Goal: Information Seeking & Learning: Check status

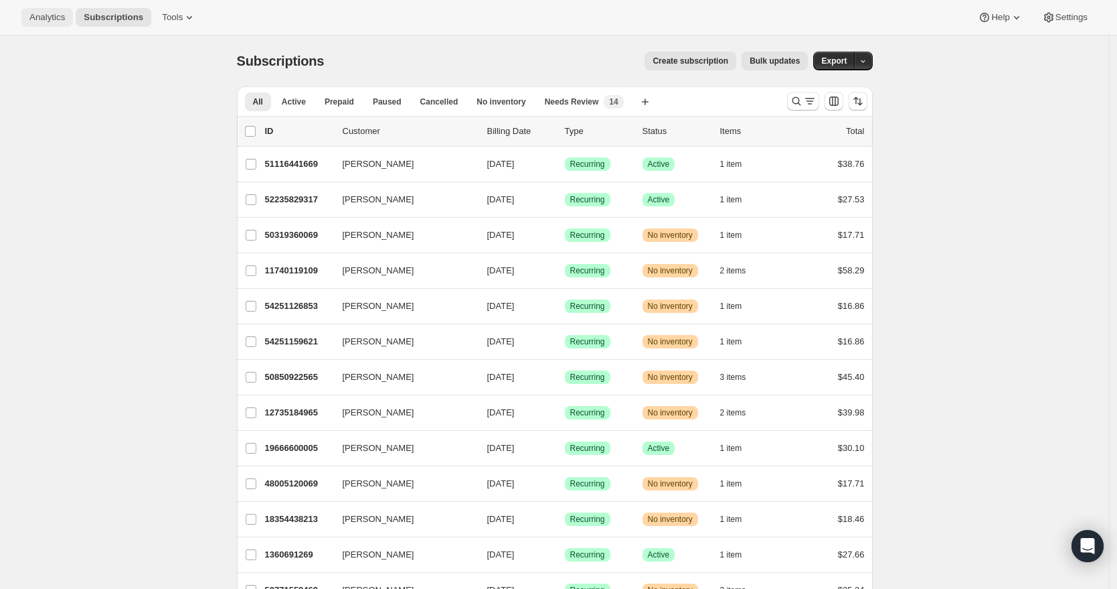
click at [60, 18] on span "Analytics" at bounding box center [46, 17] width 35 height 11
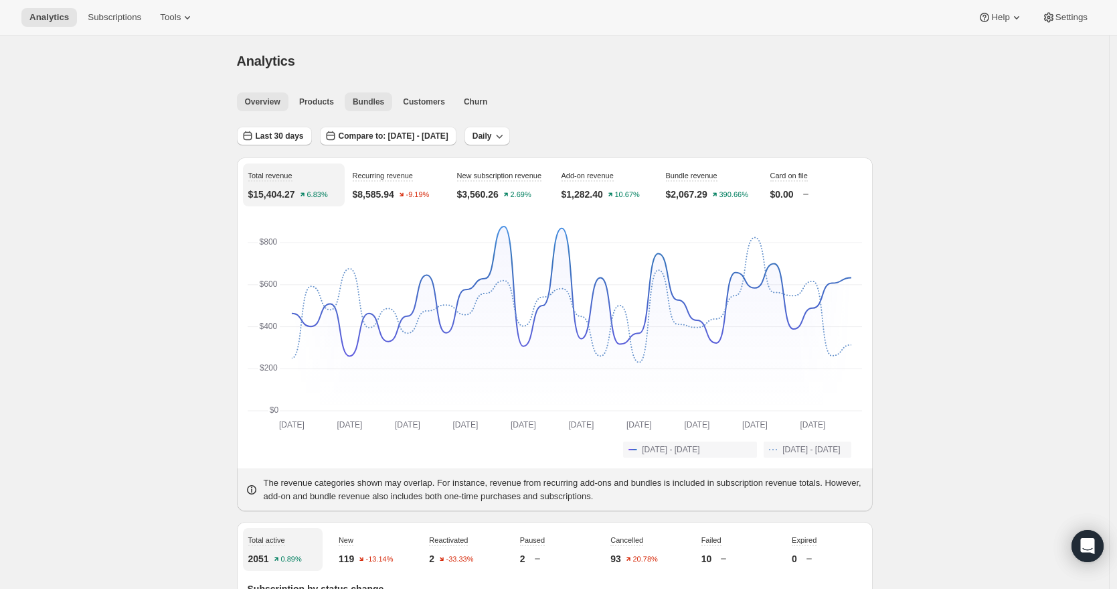
click at [376, 104] on span "Bundles" at bounding box center [368, 101] width 31 height 11
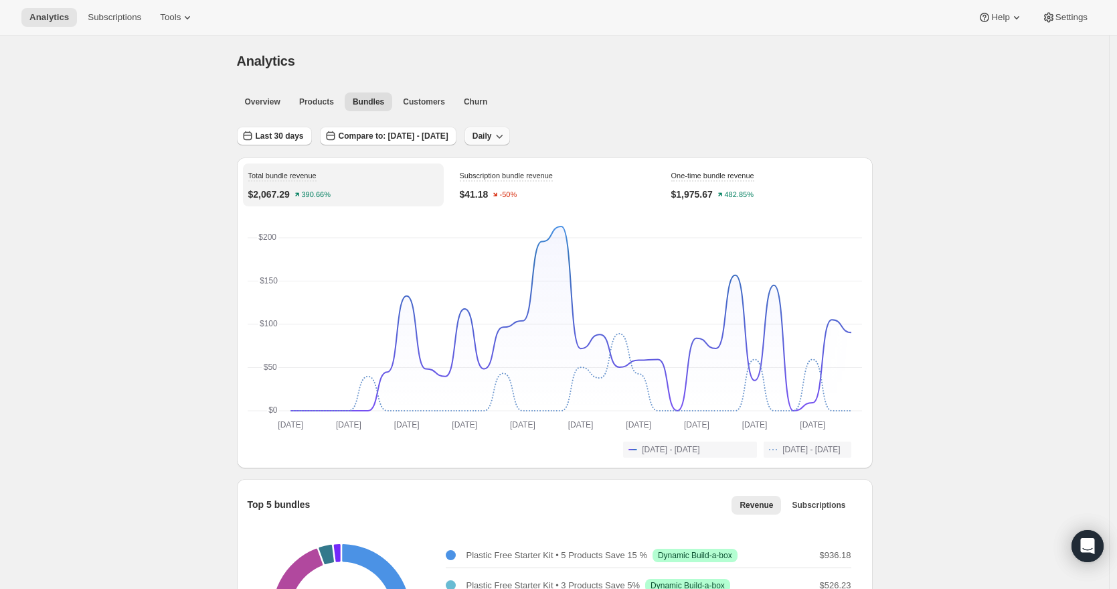
click at [492, 137] on span "Daily" at bounding box center [482, 136] width 19 height 11
click at [533, 210] on span "Monthly" at bounding box center [539, 209] width 31 height 10
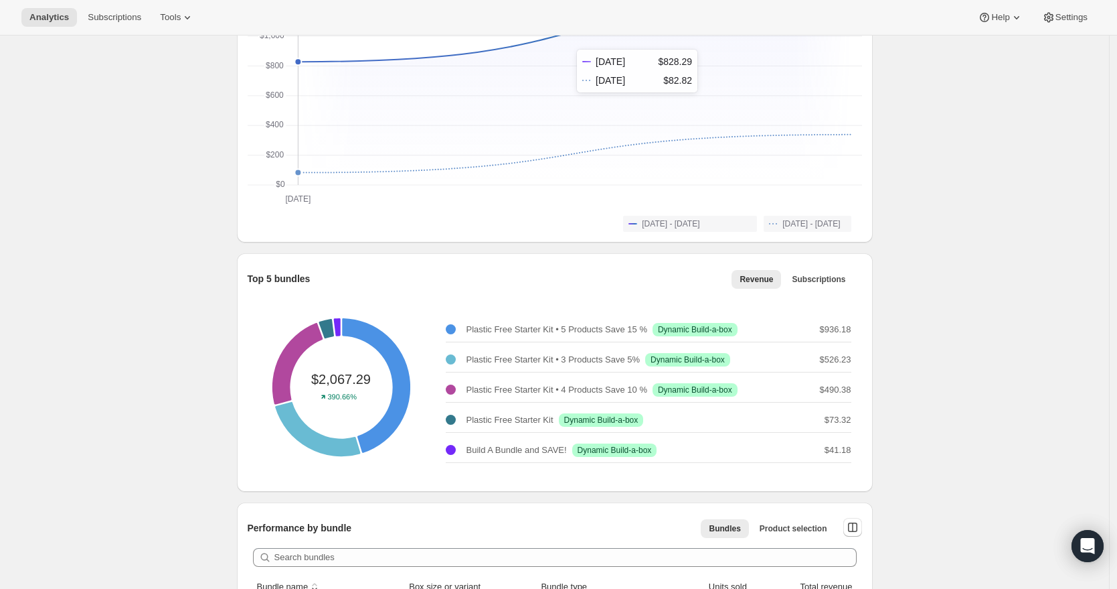
scroll to position [262, 0]
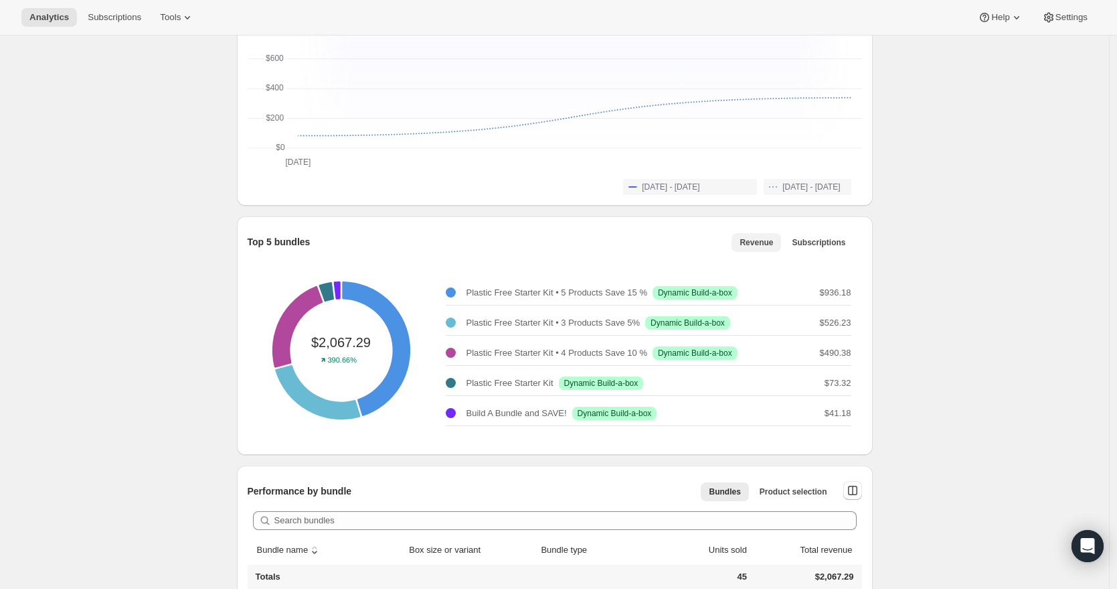
click at [755, 238] on span "Revenue" at bounding box center [756, 242] width 33 height 11
click at [816, 238] on span "Subscriptions" at bounding box center [819, 242] width 54 height 11
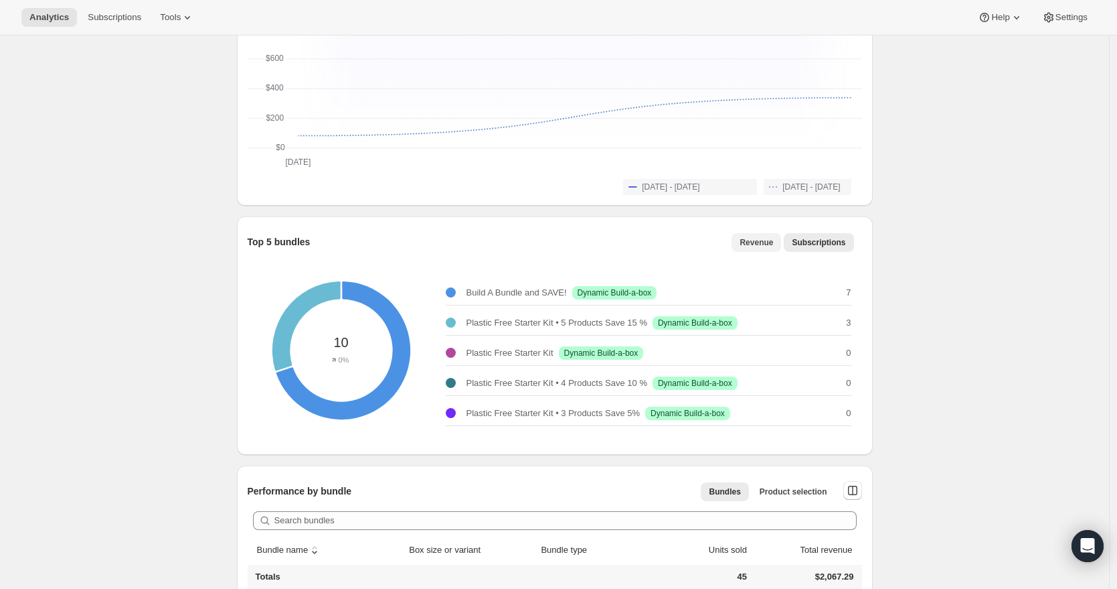
click at [754, 238] on span "Revenue" at bounding box center [756, 242] width 33 height 11
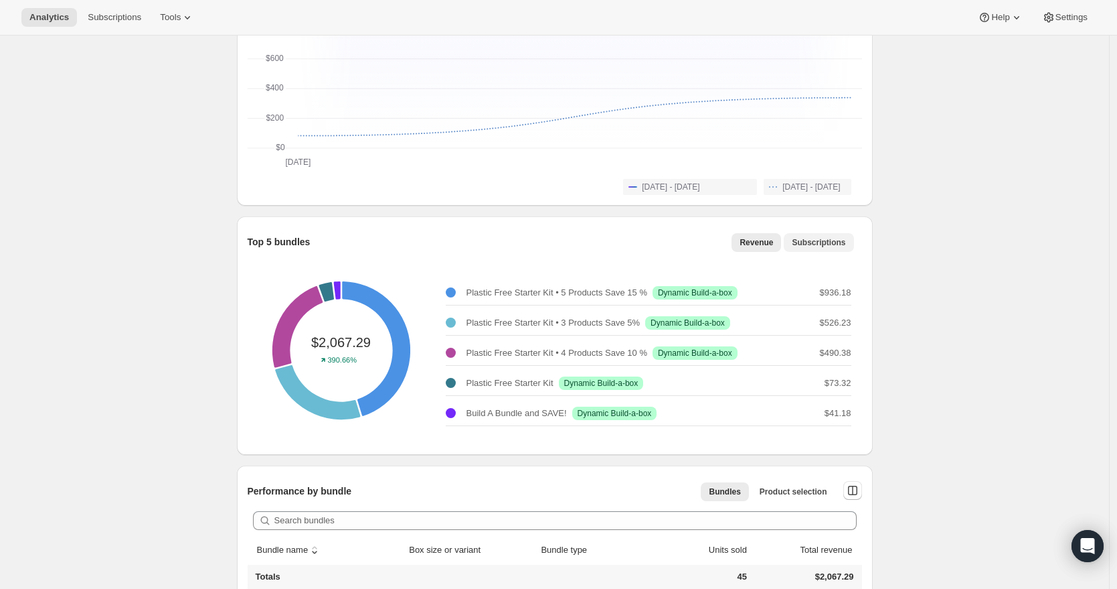
click at [808, 241] on span "Subscriptions" at bounding box center [819, 242] width 54 height 11
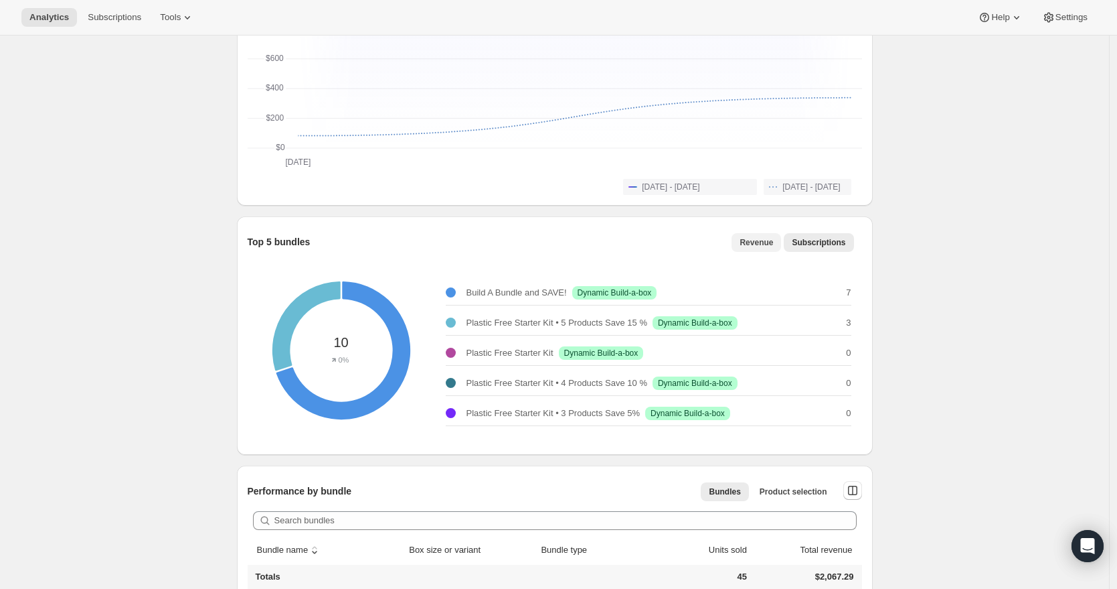
click at [765, 240] on span "Revenue" at bounding box center [756, 242] width 33 height 11
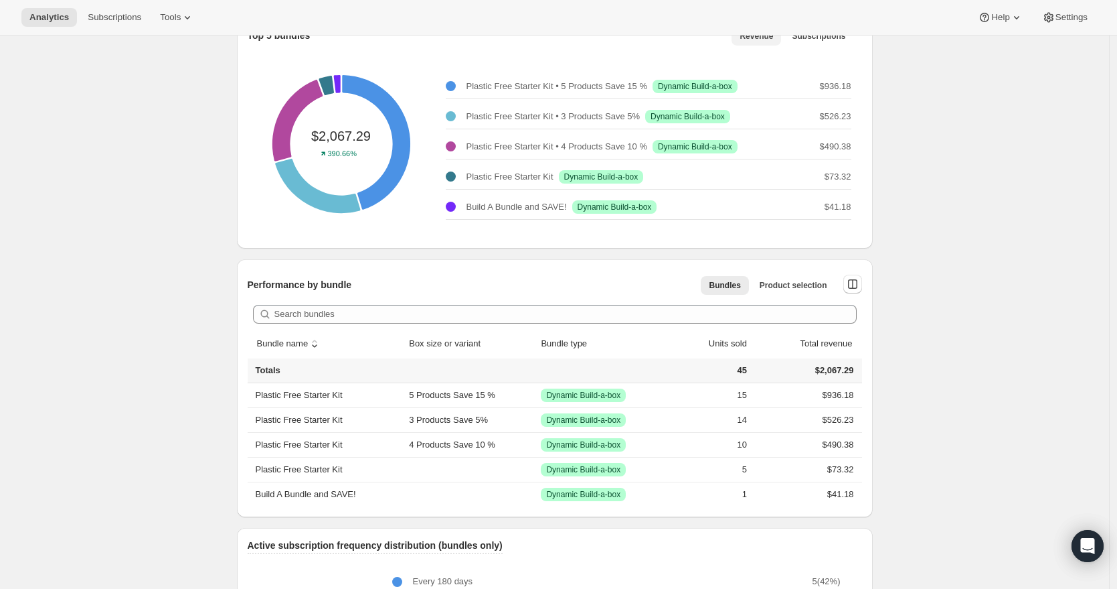
scroll to position [469, 0]
click at [814, 287] on span "Product selection" at bounding box center [794, 284] width 68 height 11
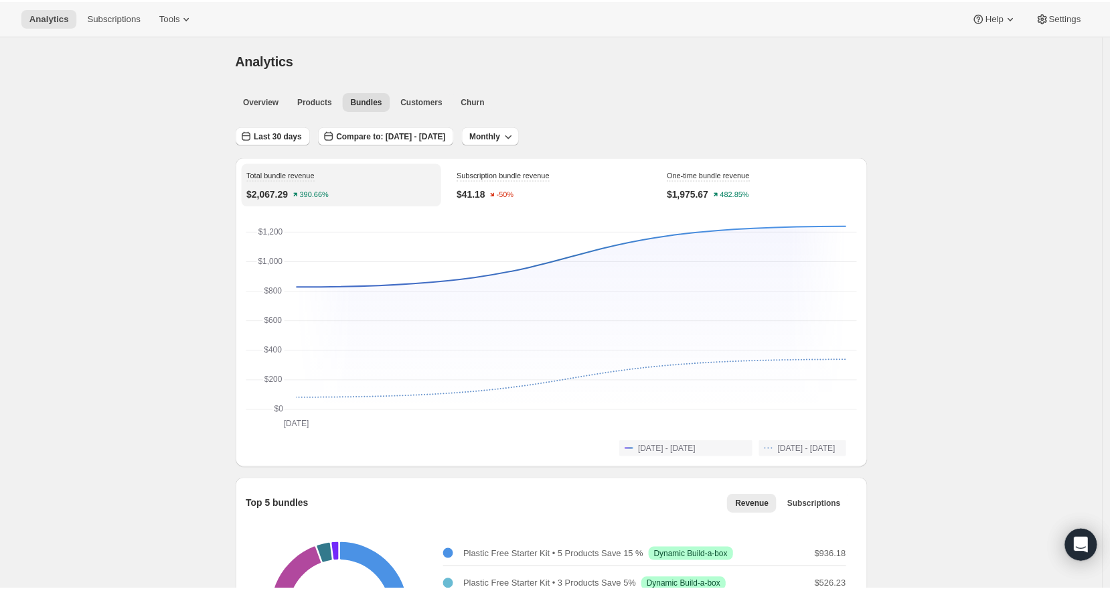
scroll to position [0, 0]
click at [414, 139] on span "Compare to: [DATE] - [DATE]" at bounding box center [394, 136] width 110 height 11
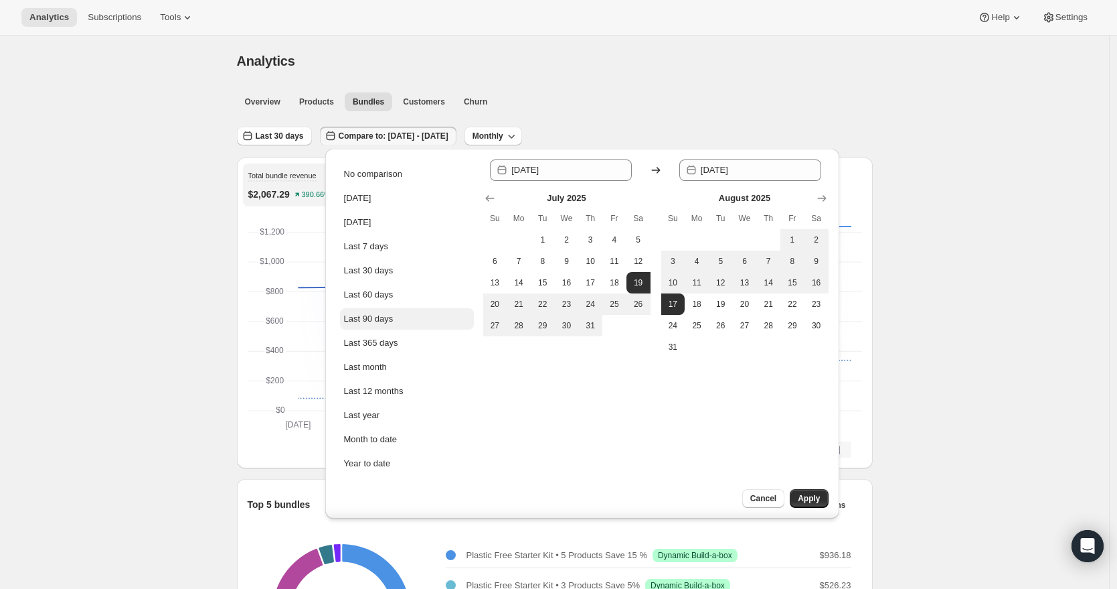
click at [368, 314] on div "Last 90 days" at bounding box center [369, 318] width 50 height 13
type input "[DATE]"
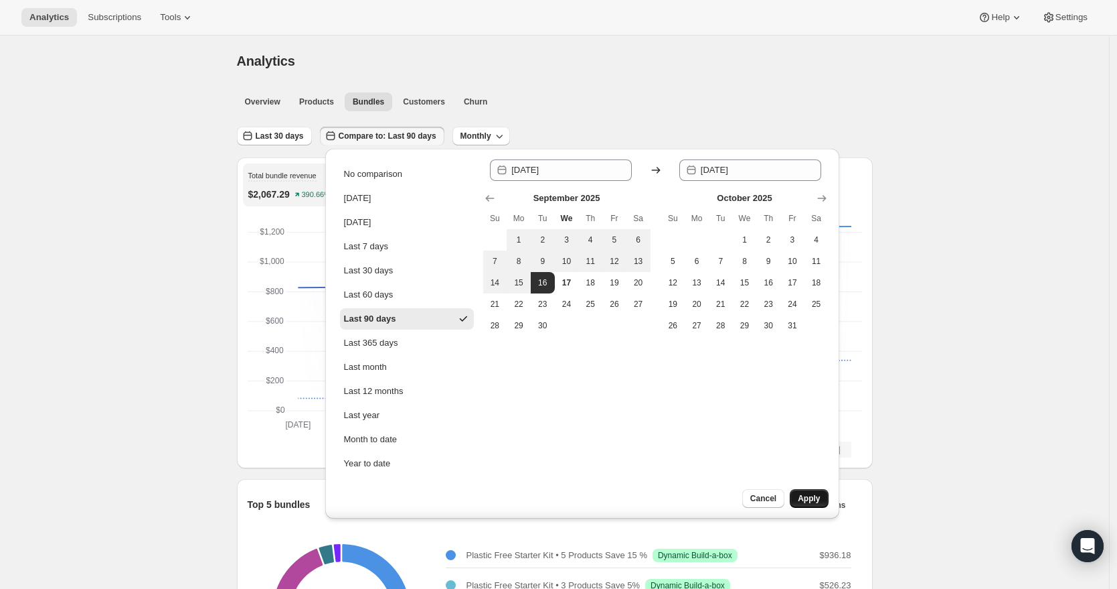
click at [811, 499] on span "Apply" at bounding box center [809, 498] width 22 height 11
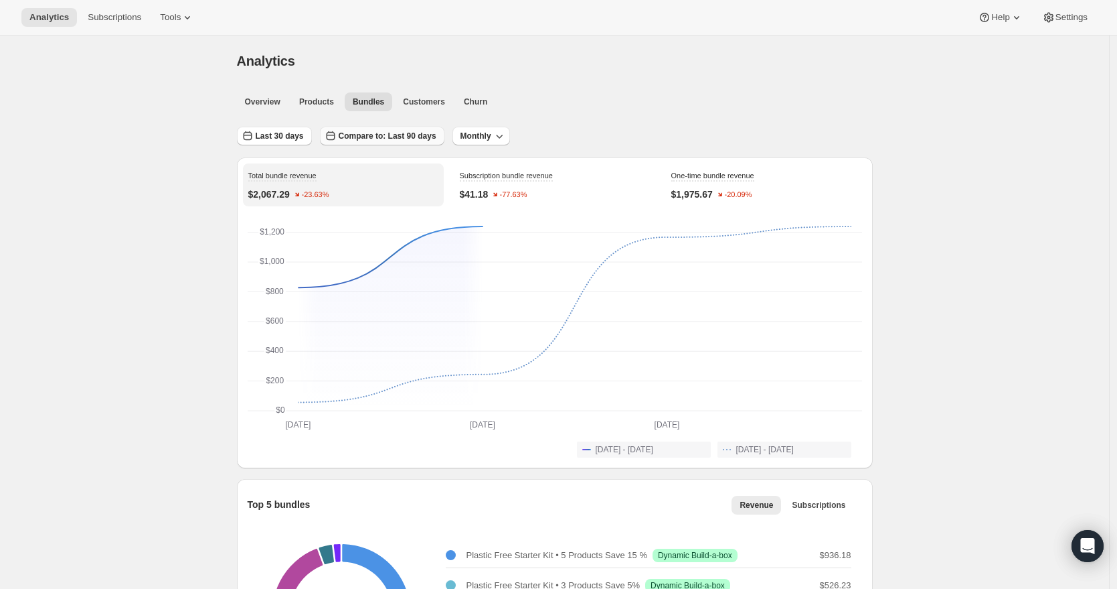
click at [416, 134] on span "Compare to: Last 90 days" at bounding box center [388, 136] width 98 height 11
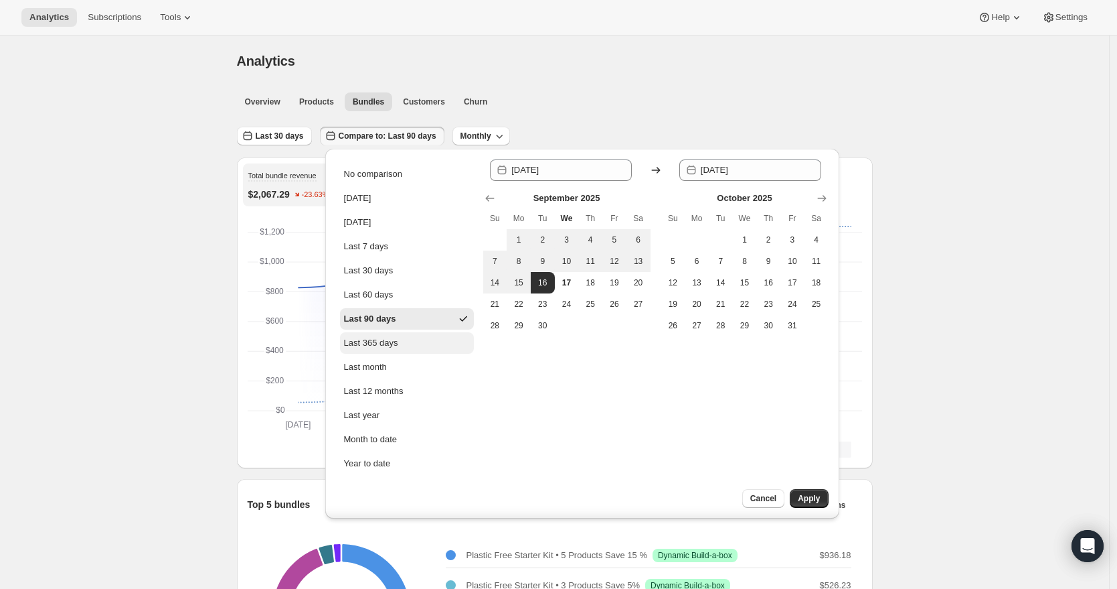
click at [366, 341] on div "Last 365 days" at bounding box center [371, 342] width 54 height 13
type input "[DATE]"
click at [811, 502] on span "Apply" at bounding box center [809, 498] width 22 height 11
